Goal: Find contact information: Find contact information

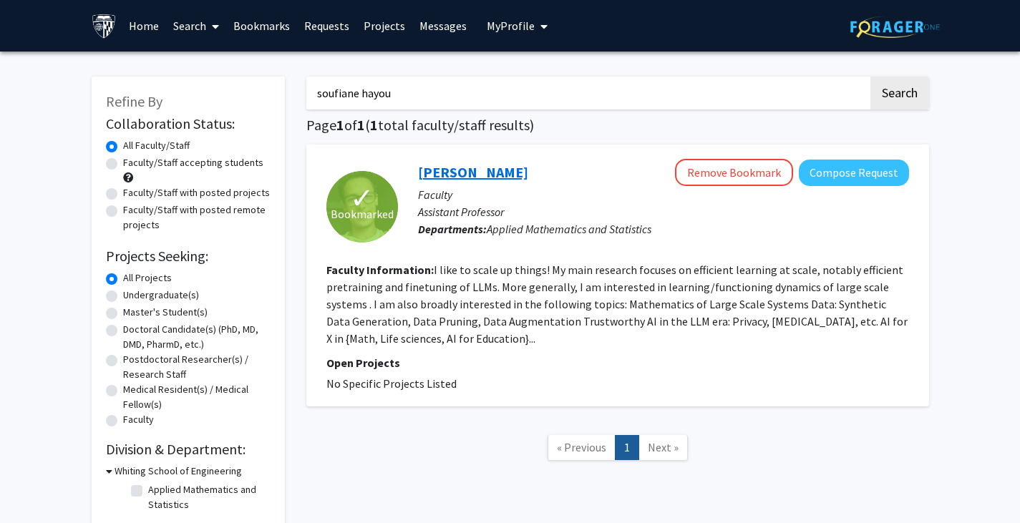
click at [474, 171] on link "[PERSON_NAME]" at bounding box center [473, 172] width 110 height 18
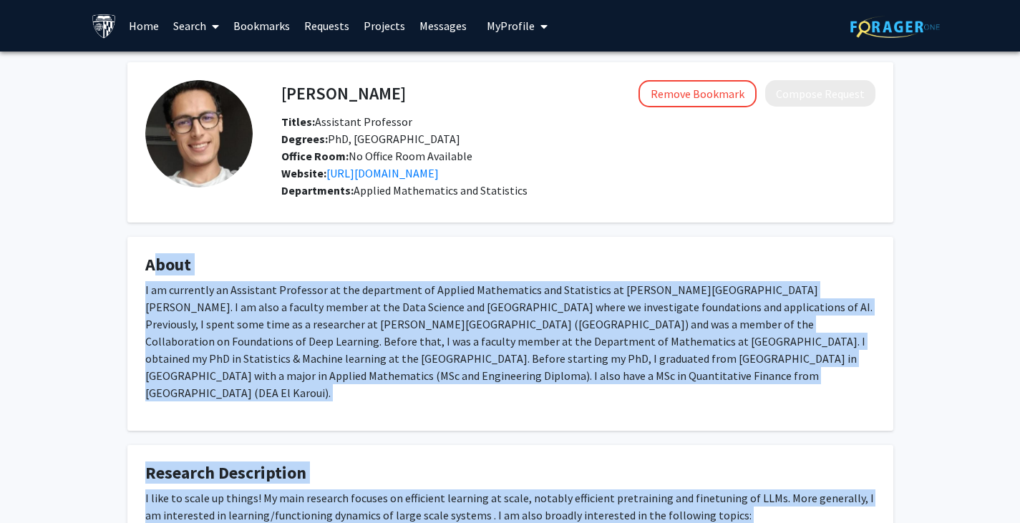
scroll to position [216, 0]
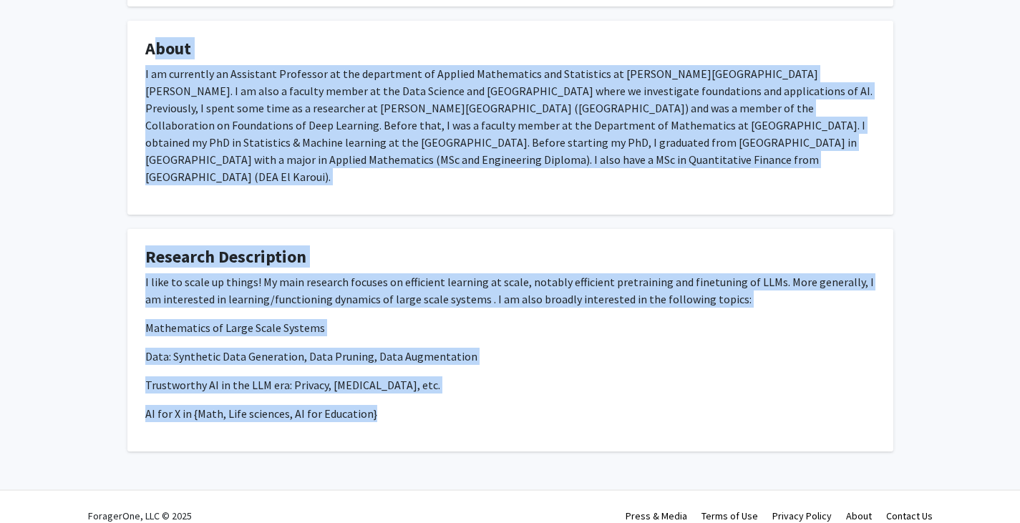
drag, startPoint x: 144, startPoint y: 266, endPoint x: 422, endPoint y: 400, distance: 308.3
click at [422, 400] on div "Soufiane Hayou Remove Bookmark Compose Request Titles: Assistant Professor Degr…" at bounding box center [510, 149] width 787 height 606
copy div "About I am currently an Assistant Professor at the department of Applied Mathem…"
click at [379, 324] on div "I like to scale up things! My main research focuses on efficient learning at sc…" at bounding box center [510, 347] width 730 height 149
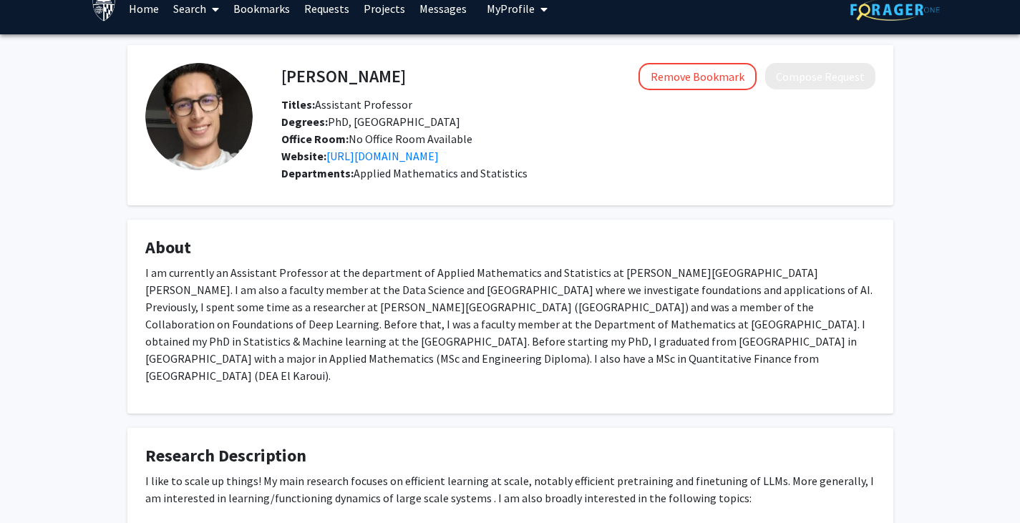
scroll to position [0, 0]
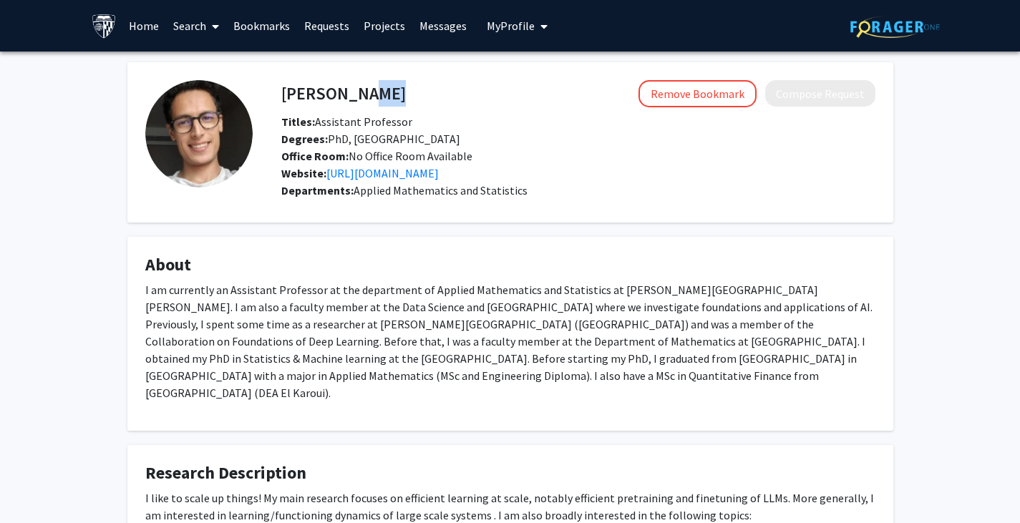
drag, startPoint x: 402, startPoint y: 89, endPoint x: 354, endPoint y: 94, distance: 48.1
click at [354, 94] on div "Soufiane Hayou Remove Bookmark Compose Request" at bounding box center [579, 93] width 616 height 27
copy h4 "Hayou"
